Goal: Check status: Check status

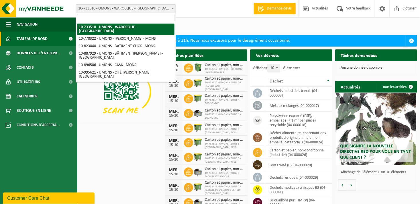
click at [172, 8] on b at bounding box center [173, 8] width 2 height 1
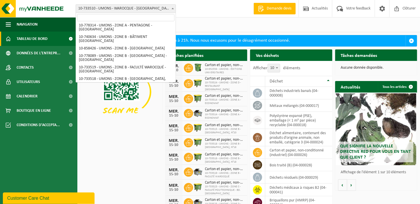
scroll to position [201, 0]
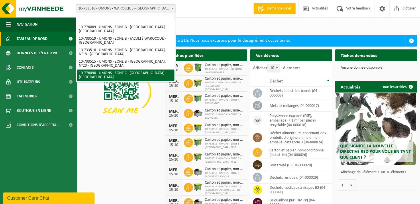
select select "25387"
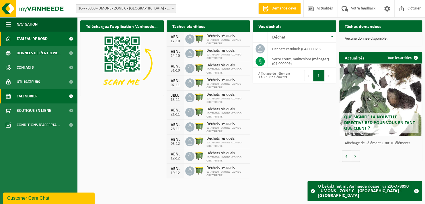
click at [35, 95] on span "Calendrier" at bounding box center [27, 96] width 21 height 14
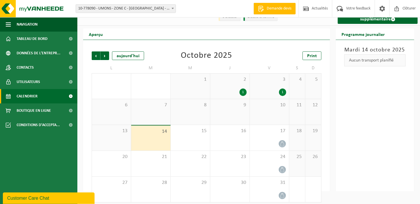
scroll to position [13, 0]
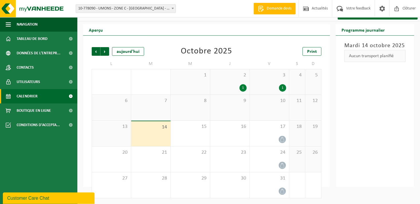
click at [283, 89] on div "1" at bounding box center [282, 87] width 7 height 7
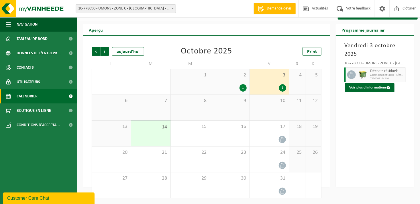
click at [243, 89] on div "1" at bounding box center [243, 87] width 7 height 7
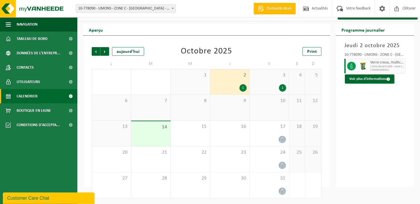
click at [351, 122] on div "Jeudi 2 octobre 2025 10-778090 - UMONS - ZONE C - CITÉ TRIPERIE - MONS Verre cr…" at bounding box center [375, 111] width 79 height 151
click at [282, 87] on div "1" at bounding box center [282, 87] width 7 height 7
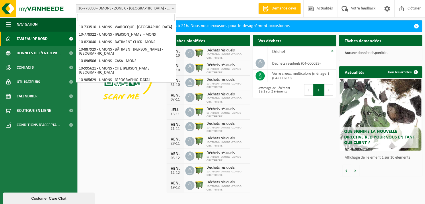
click at [174, 9] on b at bounding box center [173, 8] width 2 height 1
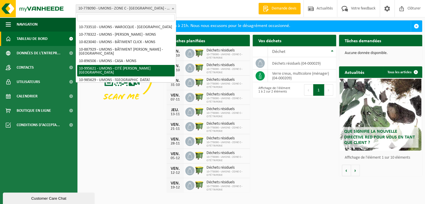
select select "172304"
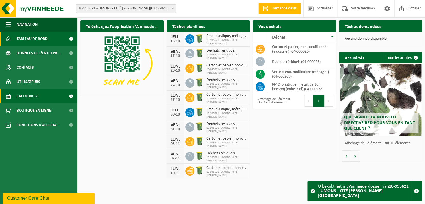
click at [33, 95] on span "Calendrier" at bounding box center [27, 96] width 21 height 14
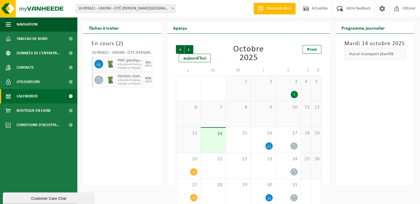
scroll to position [22, 0]
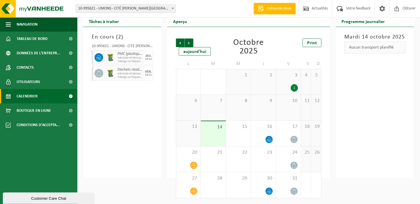
click at [295, 88] on div "1" at bounding box center [294, 87] width 7 height 7
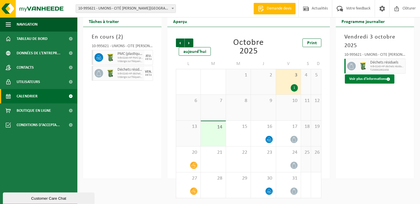
click at [374, 79] on button "Voir plus d'informations" at bounding box center [370, 78] width 50 height 9
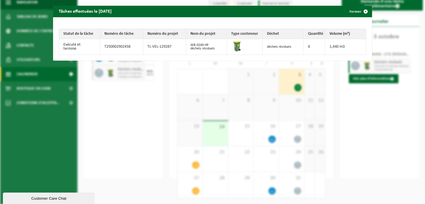
click at [373, 120] on div "Tâches effectuées le 2025-10-03 Fermer Statut de la tâche Numéro de tâche Numér…" at bounding box center [212, 102] width 425 height 204
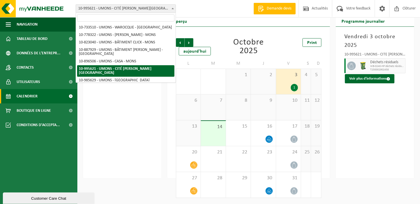
click at [172, 8] on b at bounding box center [173, 8] width 2 height 1
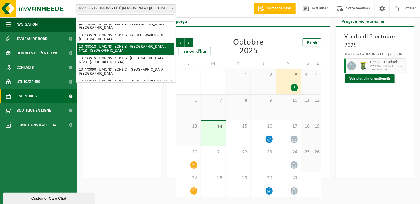
scroll to position [201, 0]
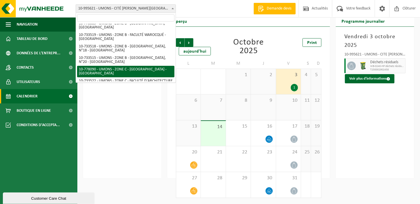
select select "25387"
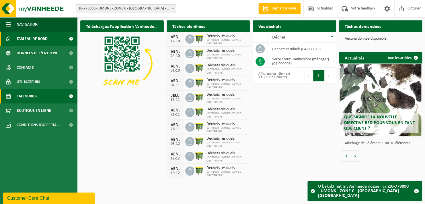
click at [28, 95] on span "Calendrier" at bounding box center [27, 96] width 21 height 14
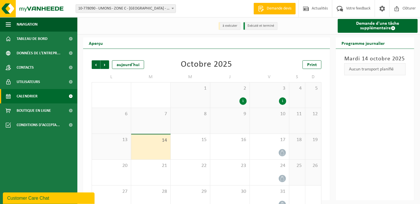
click at [174, 8] on b at bounding box center [173, 8] width 2 height 1
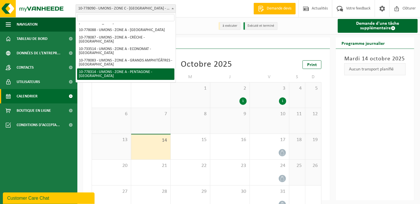
scroll to position [93, 0]
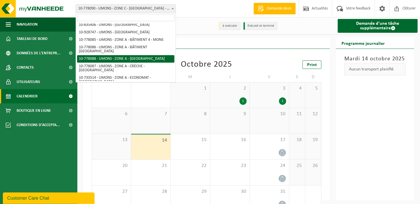
select select "25385"
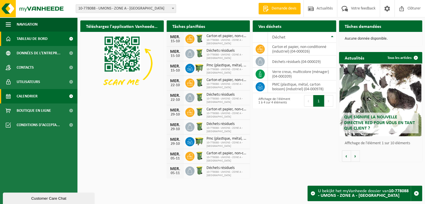
click at [26, 93] on span "Calendrier" at bounding box center [27, 96] width 21 height 14
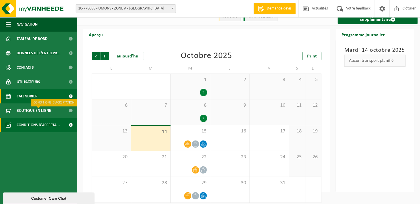
scroll to position [13, 0]
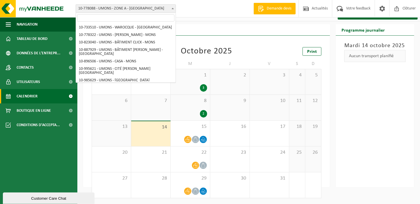
click at [173, 9] on b at bounding box center [173, 8] width 2 height 1
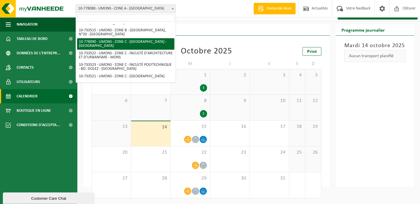
scroll to position [229, 0]
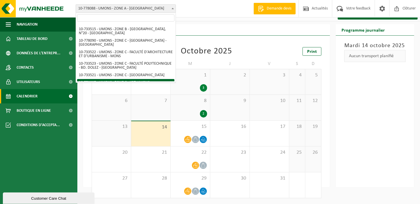
select select "25388"
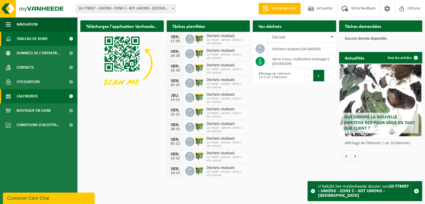
click at [28, 96] on span "Calendrier" at bounding box center [27, 96] width 21 height 14
